Goal: Find specific page/section: Find specific page/section

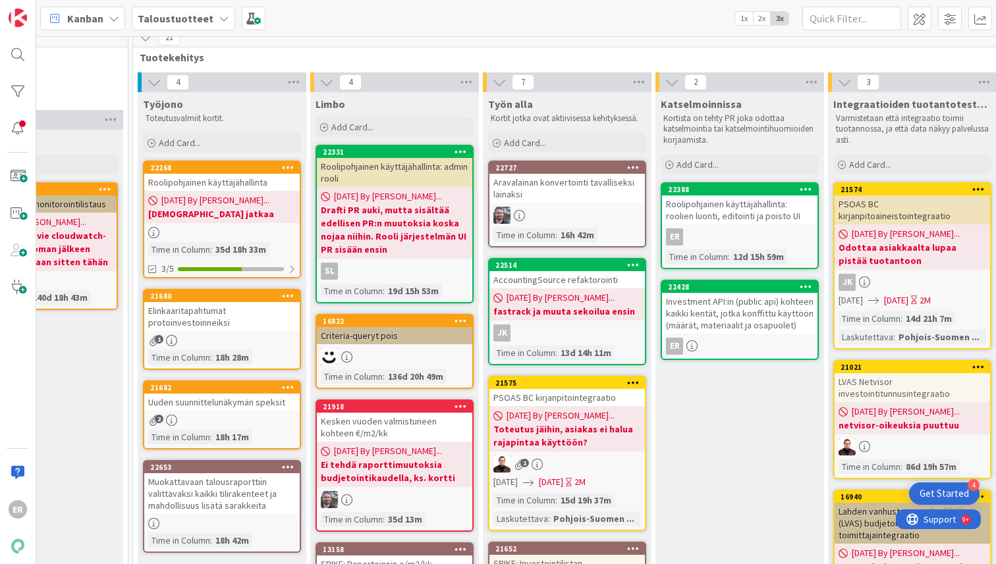
scroll to position [0, 1668]
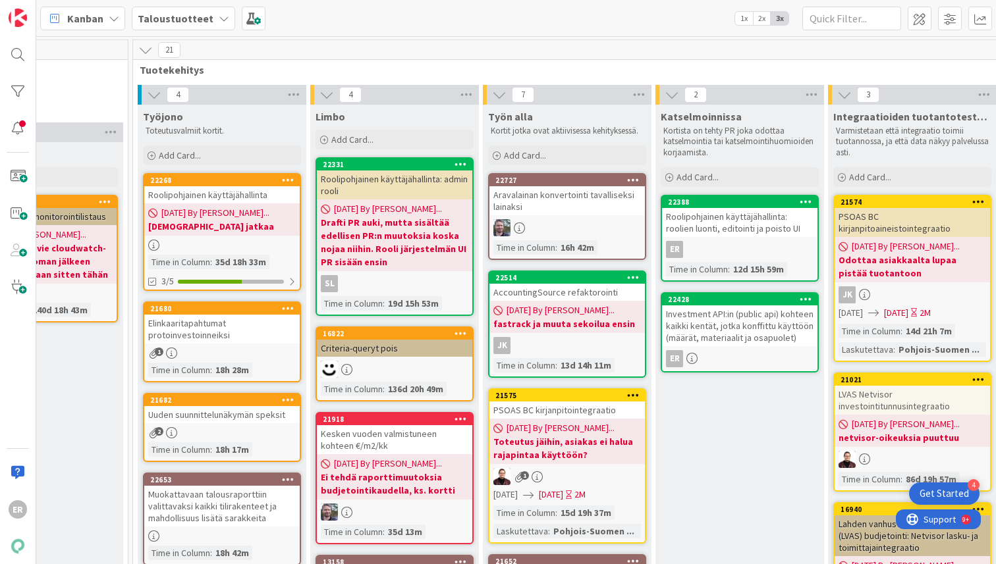
drag, startPoint x: 557, startPoint y: 59, endPoint x: 942, endPoint y: 0, distance: 389.1
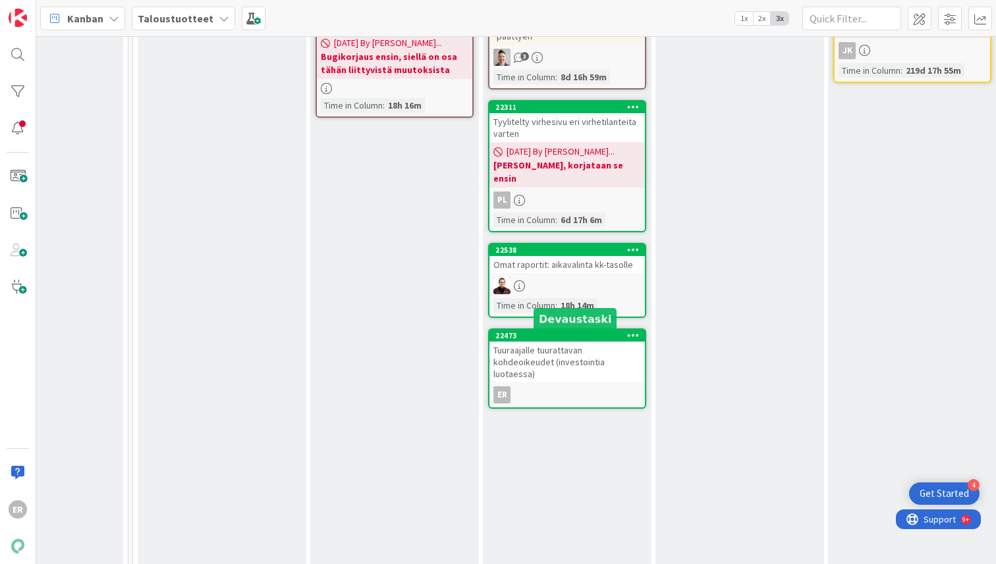
scroll to position [570, 1668]
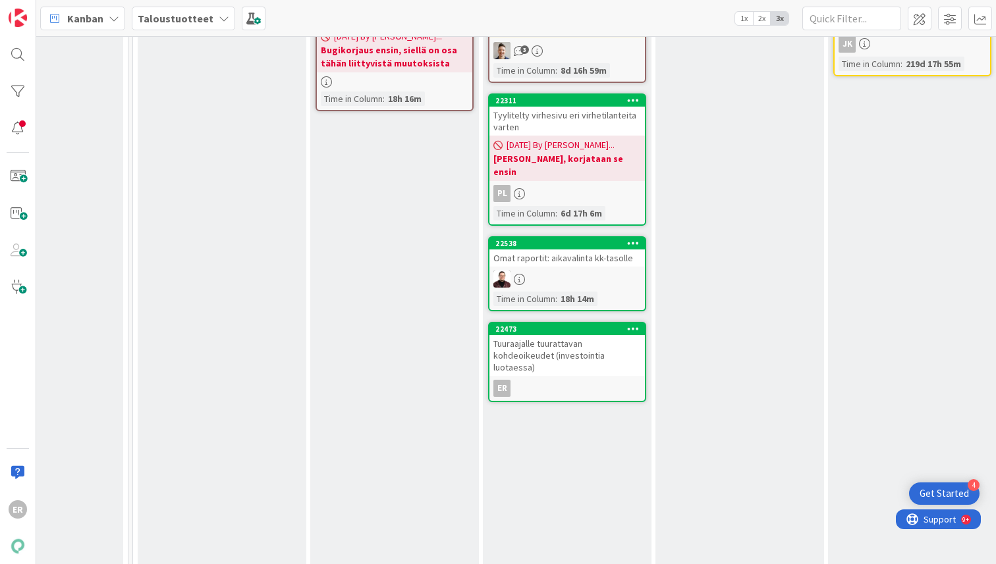
click at [573, 340] on div "Tuuraajalle tuurattavan kohdeoikeudet (investointia luotaessa)" at bounding box center [566, 355] width 155 height 41
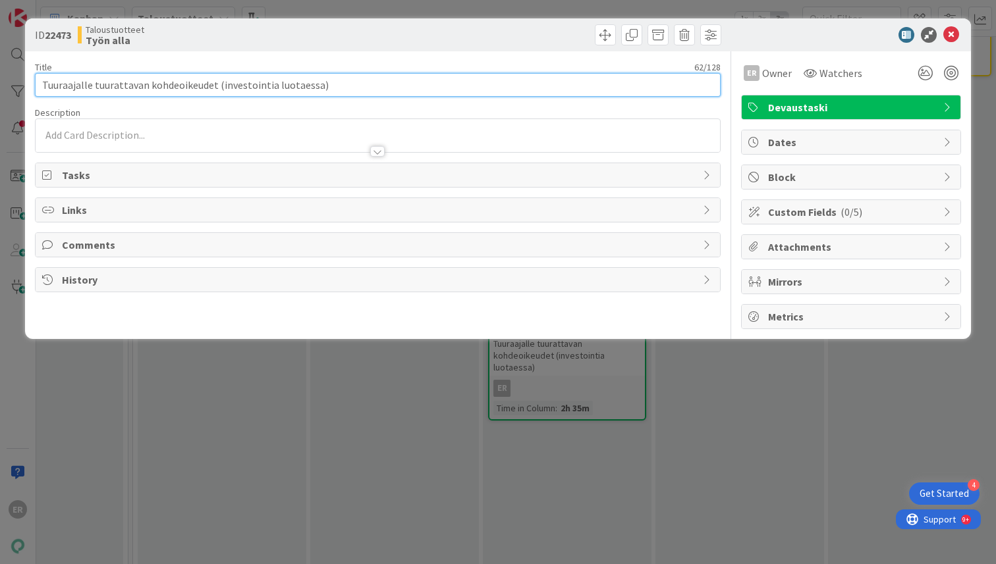
click at [290, 86] on input "Tuuraajalle tuurattavan kohdeoikeudet (investointia luotaessa)" at bounding box center [378, 85] width 686 height 24
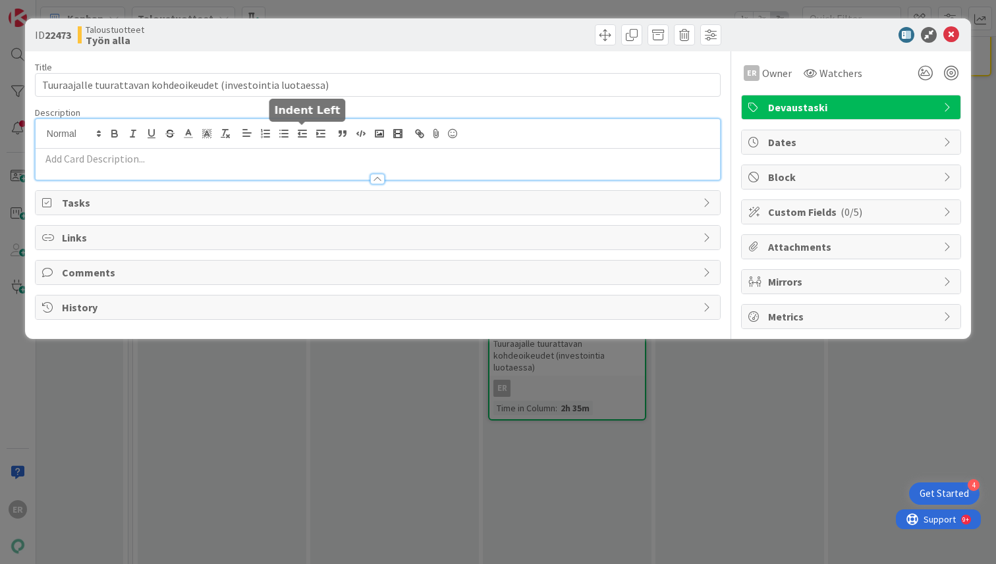
click at [300, 129] on div at bounding box center [378, 149] width 684 height 61
click at [522, 380] on div "ID 22473 Taloustuotteet Työn alla Title 62 / 128 Tuuraajalle tuurattavan kohdeo…" at bounding box center [498, 282] width 996 height 564
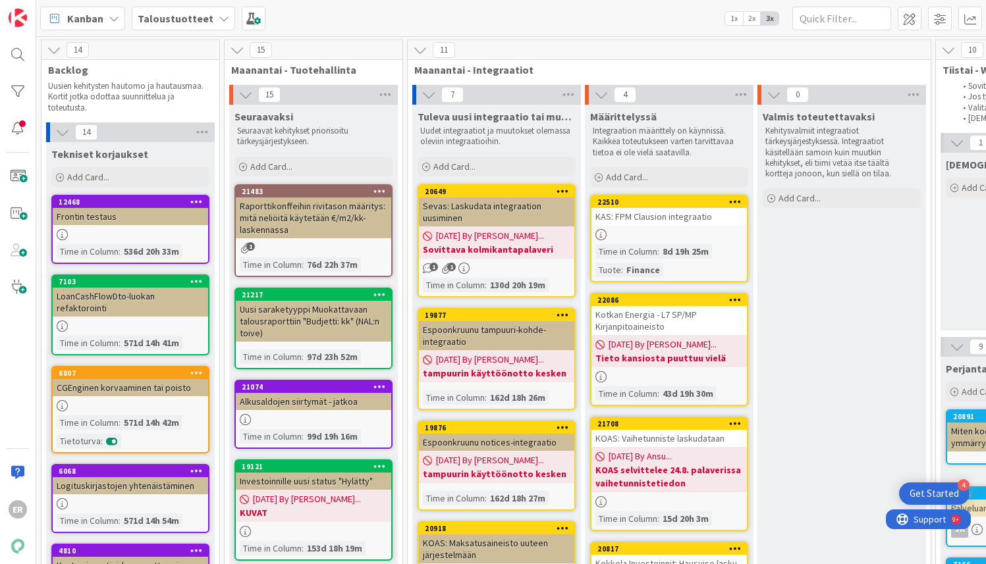
scroll to position [200, 1728]
